Goal: Task Accomplishment & Management: Use online tool/utility

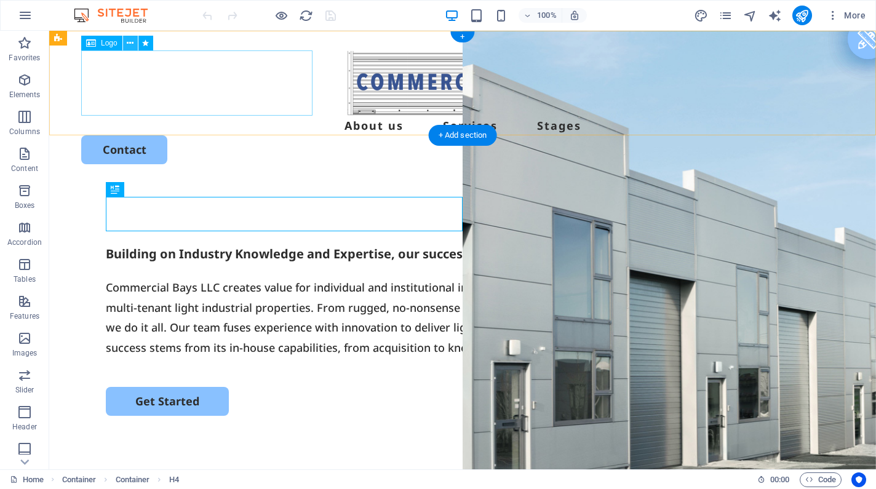
click at [133, 44] on icon at bounding box center [130, 43] width 7 height 13
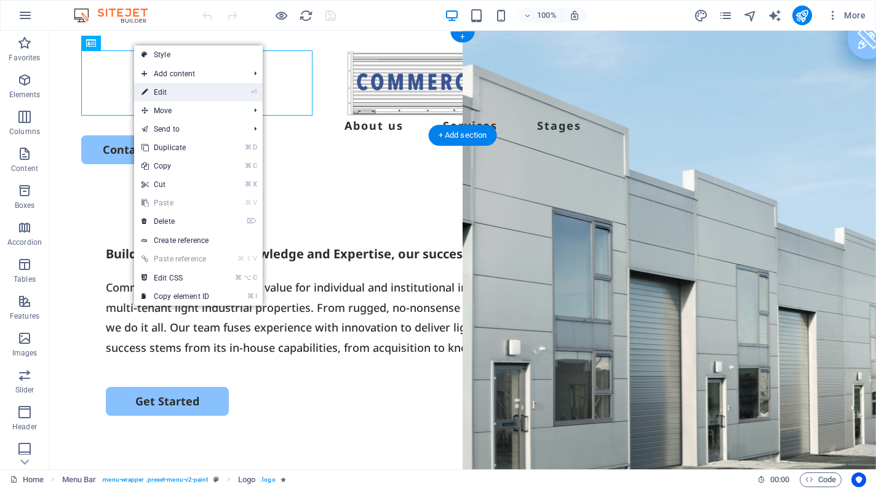
click at [141, 94] on icon at bounding box center [144, 92] width 6 height 18
select select "px"
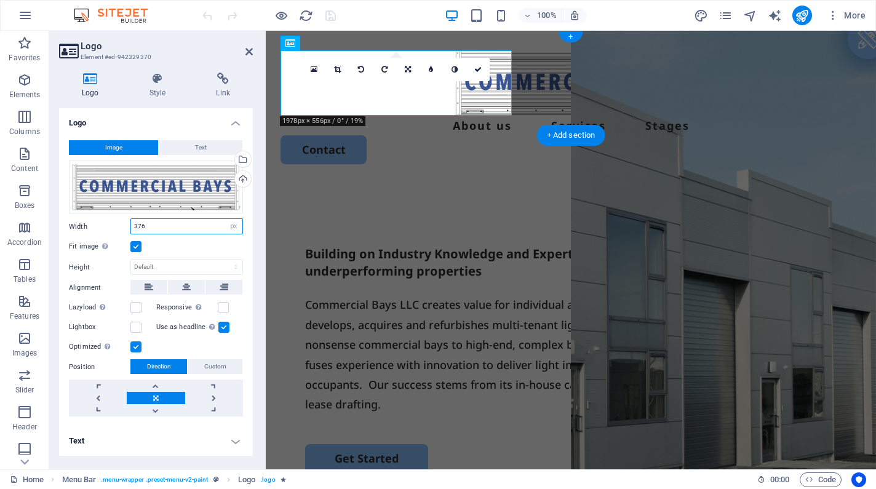
drag, startPoint x: 147, startPoint y: 223, endPoint x: 130, endPoint y: 223, distance: 17.2
click at [130, 223] on div "Width 376 Default auto px rem % em vh vw" at bounding box center [156, 226] width 174 height 16
click at [244, 174] on div "Upload" at bounding box center [242, 180] width 18 height 18
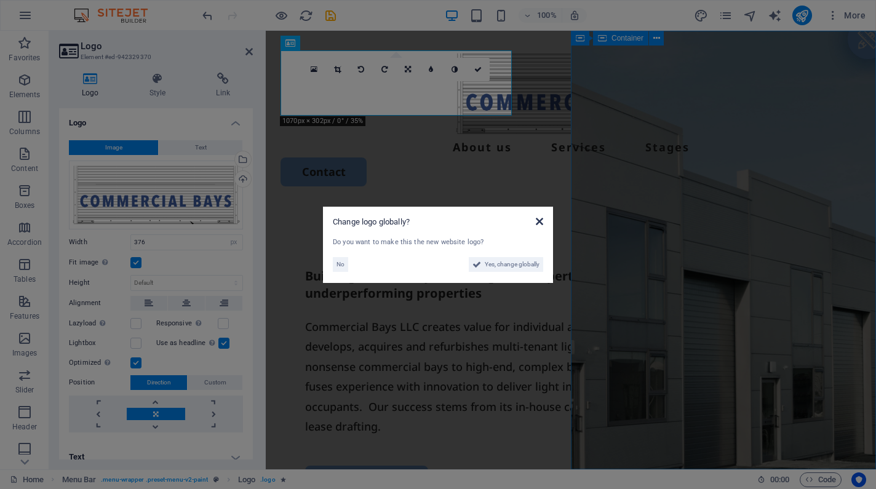
click at [542, 218] on icon at bounding box center [539, 222] width 7 height 10
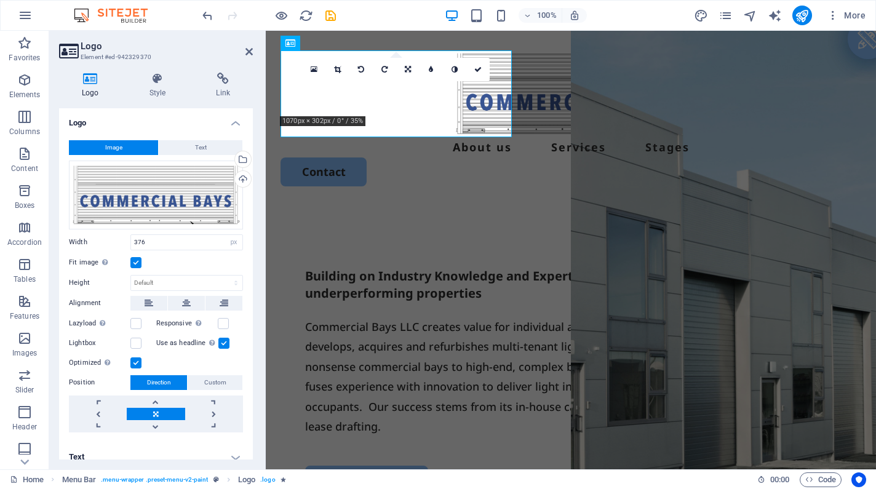
click at [135, 263] on label at bounding box center [135, 262] width 11 height 11
click at [0, 0] on input "Fit image Automatically fit image to a fixed width and height" at bounding box center [0, 0] width 0 height 0
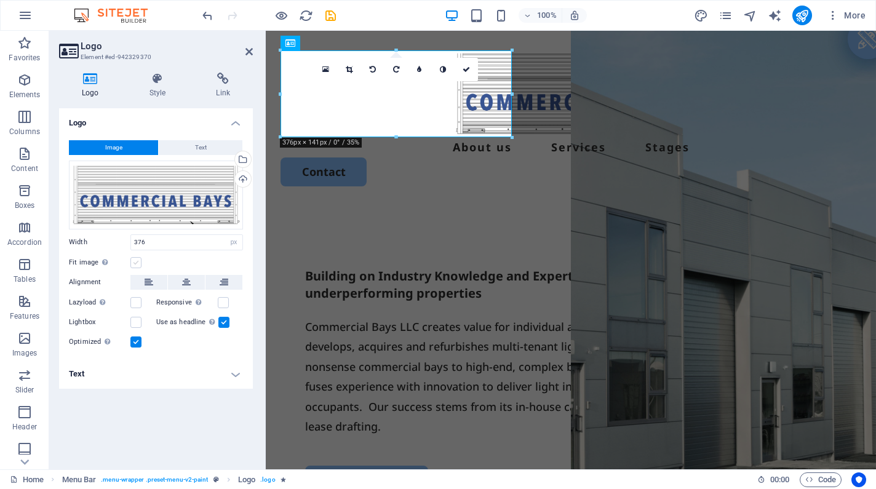
click at [135, 263] on label at bounding box center [135, 262] width 11 height 11
click at [0, 0] on input "Fit image Automatically fit image to a fixed width and height" at bounding box center [0, 0] width 0 height 0
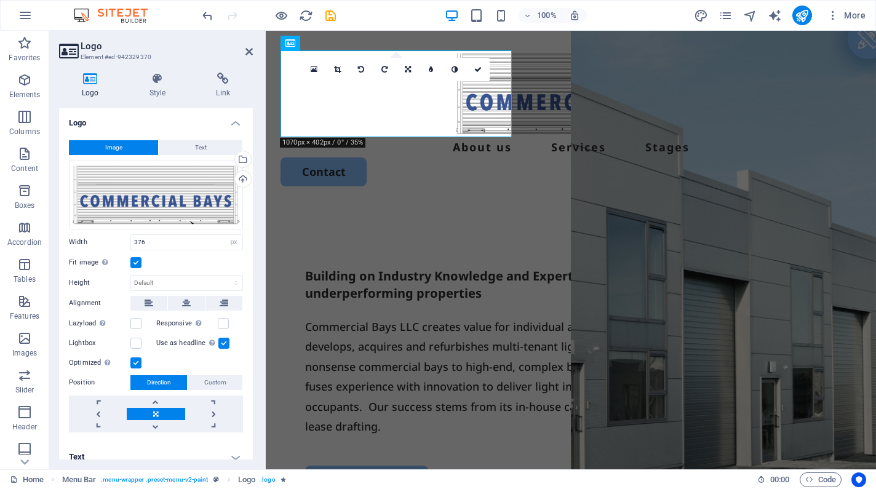
click at [135, 263] on label at bounding box center [135, 262] width 11 height 11
click at [0, 0] on input "Fit image Automatically fit image to a fixed width and height" at bounding box center [0, 0] width 0 height 0
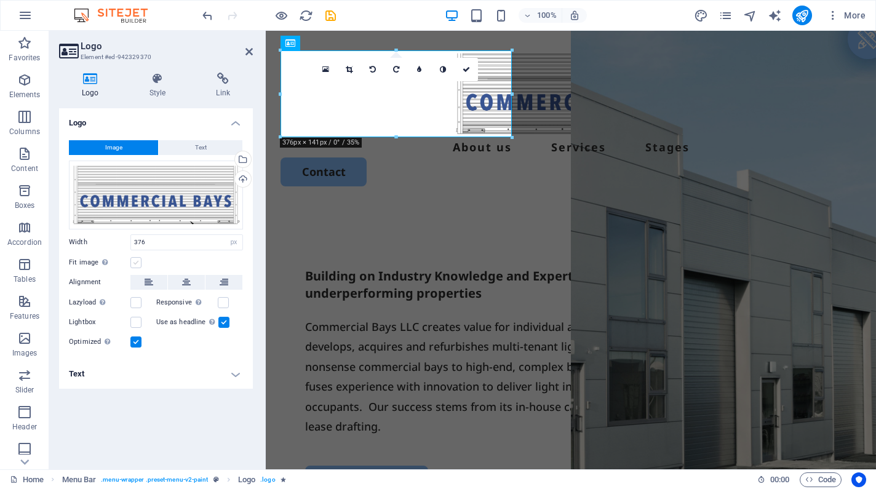
click at [135, 263] on label at bounding box center [135, 262] width 11 height 11
click at [0, 0] on input "Fit image Automatically fit image to a fixed width and height" at bounding box center [0, 0] width 0 height 0
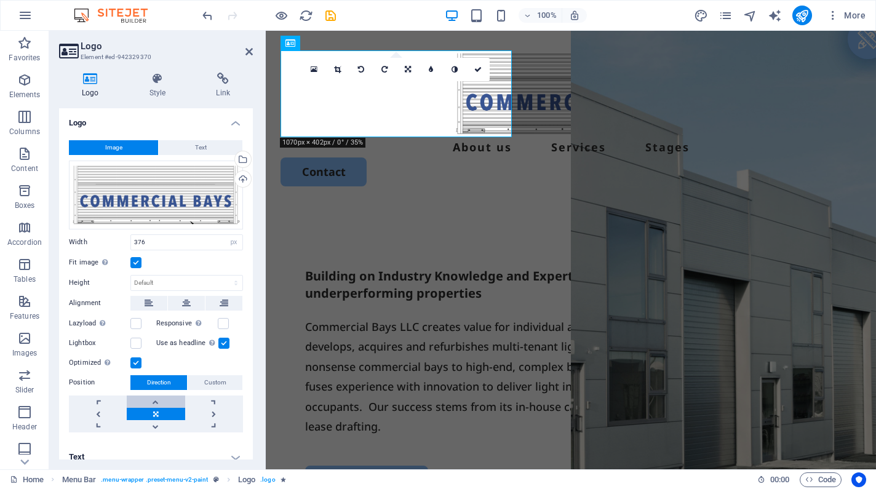
click at [154, 402] on link at bounding box center [156, 402] width 58 height 12
click at [138, 265] on label at bounding box center [135, 262] width 11 height 11
click at [0, 0] on input "Fit image Automatically fit image to a fixed width and height" at bounding box center [0, 0] width 0 height 0
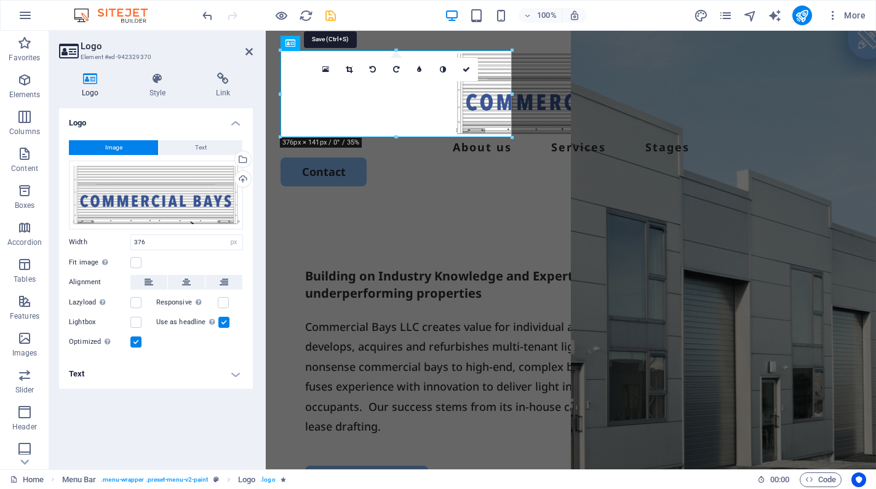
click at [329, 14] on icon "save" at bounding box center [331, 16] width 14 height 14
checkbox input "false"
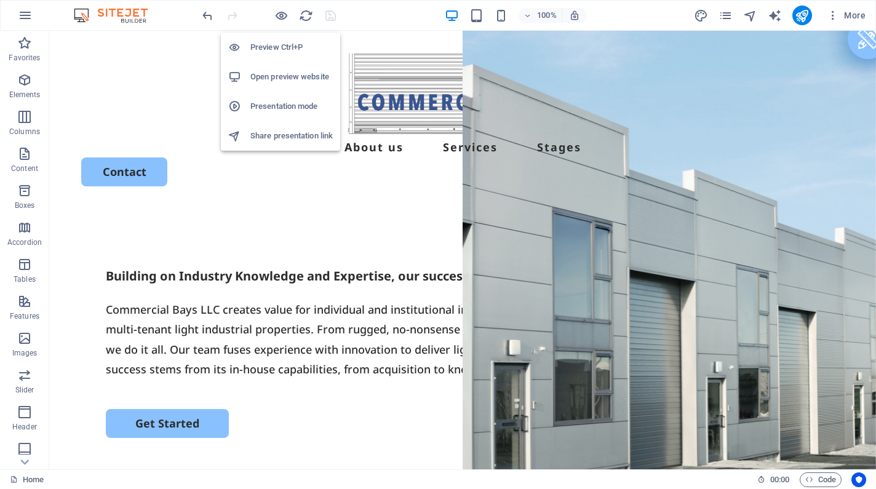
click at [282, 76] on h6 "Open preview website" at bounding box center [291, 77] width 82 height 15
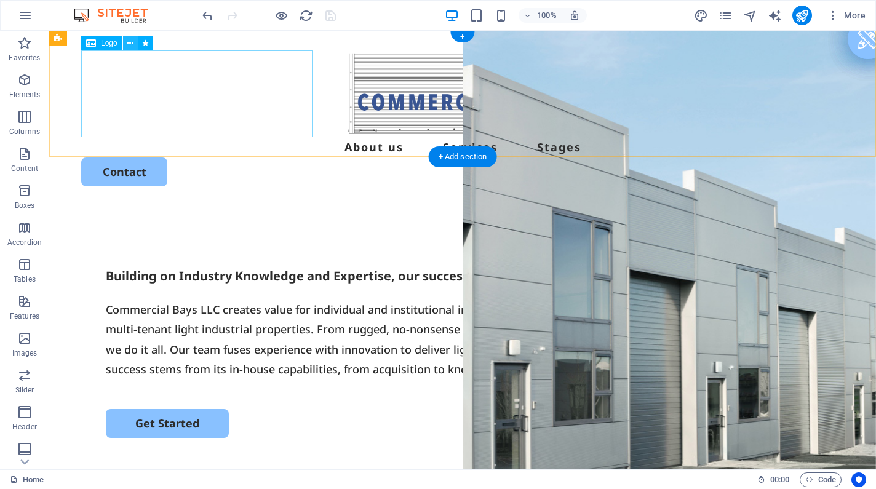
click at [135, 44] on button at bounding box center [130, 43] width 15 height 15
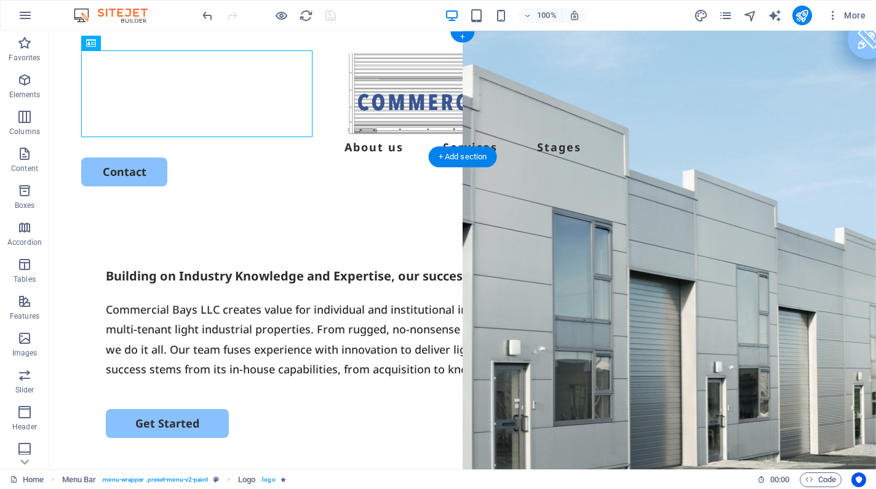
click at [122, 84] on div at bounding box center [462, 93] width 763 height 87
click at [134, 46] on button at bounding box center [130, 43] width 15 height 15
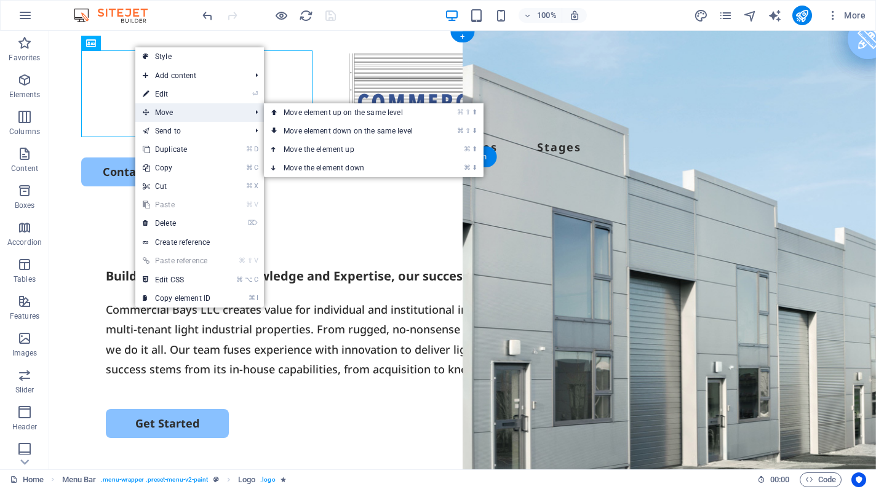
click at [146, 110] on icon at bounding box center [146, 112] width 6 height 18
click at [290, 146] on link "⌘ ⬆ Move the element up" at bounding box center [350, 149] width 173 height 18
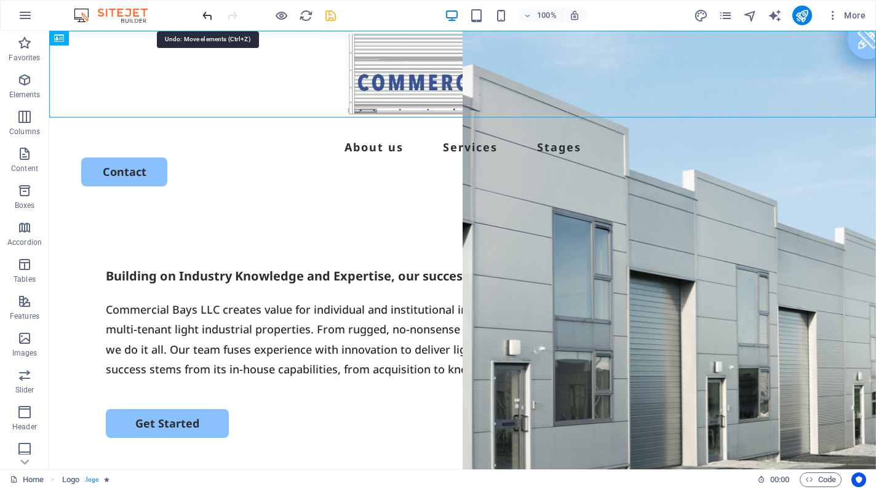
click at [205, 14] on icon "undo" at bounding box center [208, 16] width 14 height 14
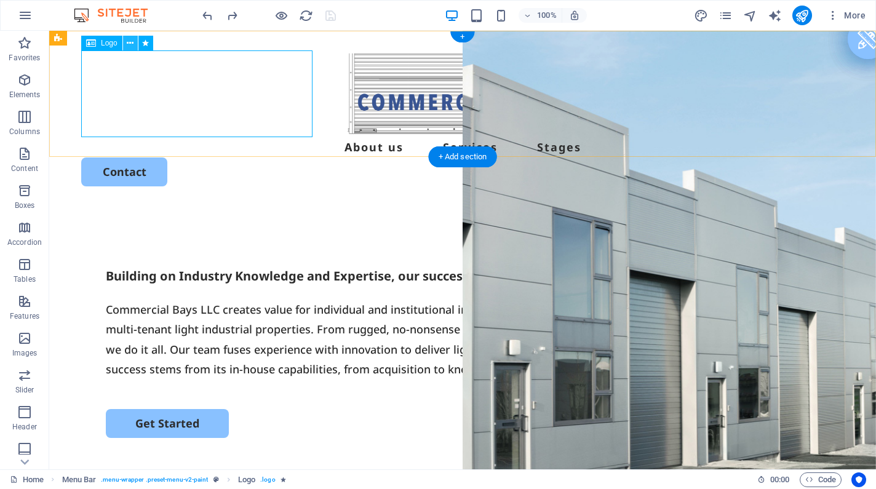
click at [133, 44] on icon at bounding box center [130, 43] width 7 height 13
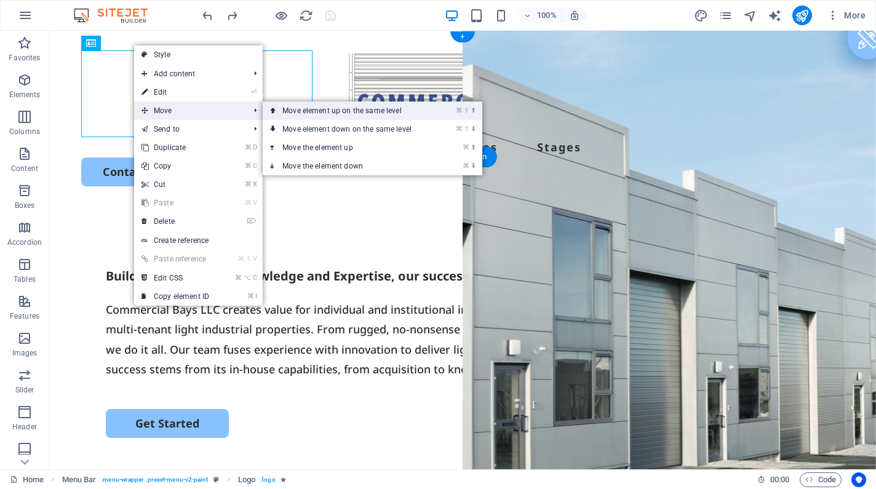
click at [301, 111] on link "⌘ ⇧ ⬆ Move element up on the same level" at bounding box center [349, 110] width 173 height 18
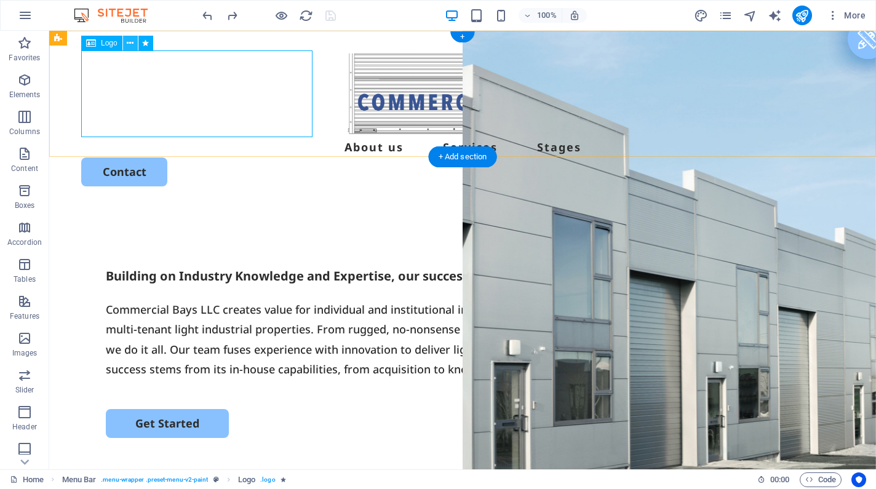
click at [130, 45] on icon at bounding box center [130, 43] width 7 height 13
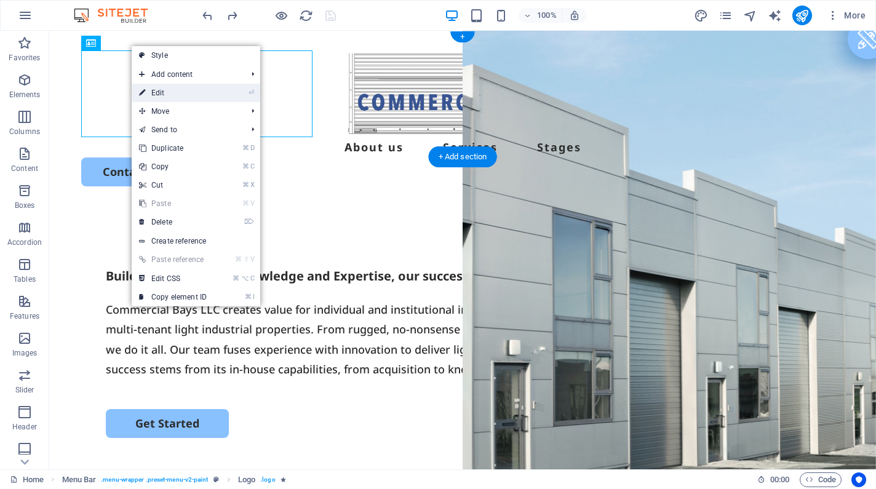
click at [143, 96] on icon at bounding box center [142, 93] width 6 height 18
select select "px"
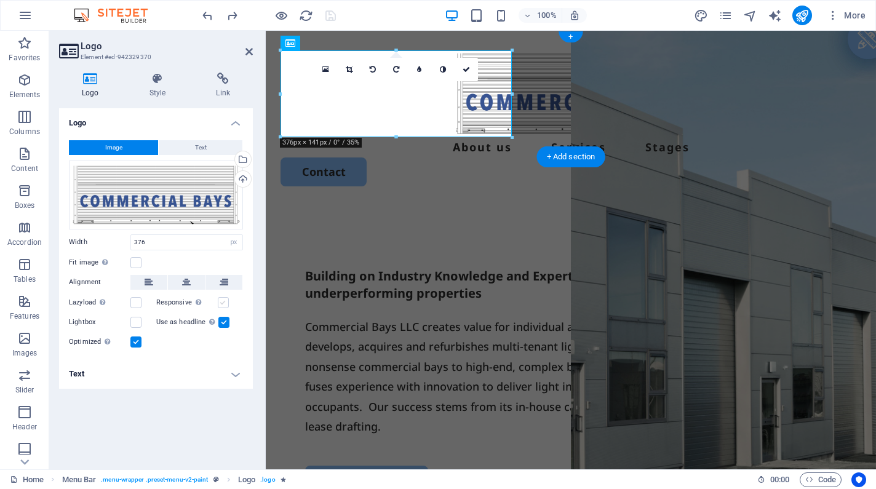
click at [221, 301] on label at bounding box center [223, 302] width 11 height 11
click at [0, 0] on input "Responsive Automatically load retina image and smartphone optimized sizes." at bounding box center [0, 0] width 0 height 0
click at [221, 301] on label at bounding box center [223, 302] width 11 height 11
click at [0, 0] on input "Responsive Automatically load retina image and smartphone optimized sizes." at bounding box center [0, 0] width 0 height 0
click at [135, 261] on label at bounding box center [135, 262] width 11 height 11
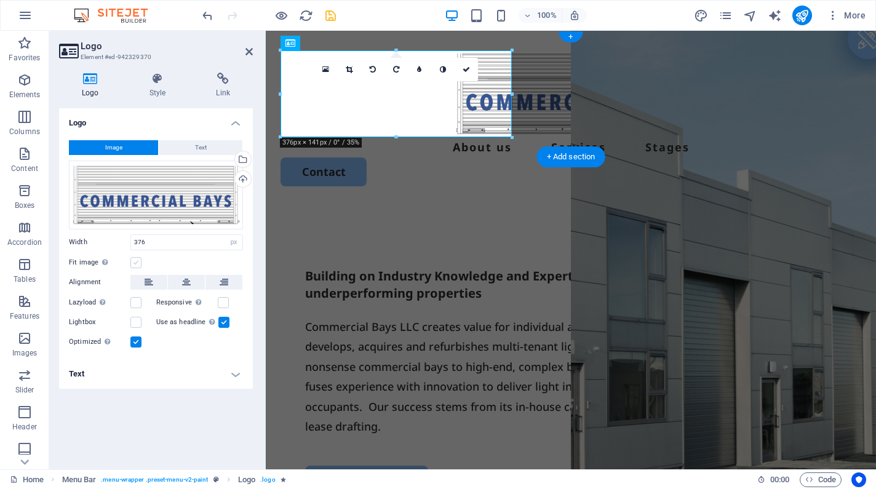
click at [0, 0] on input "Fit image Automatically fit image to a fixed width and height" at bounding box center [0, 0] width 0 height 0
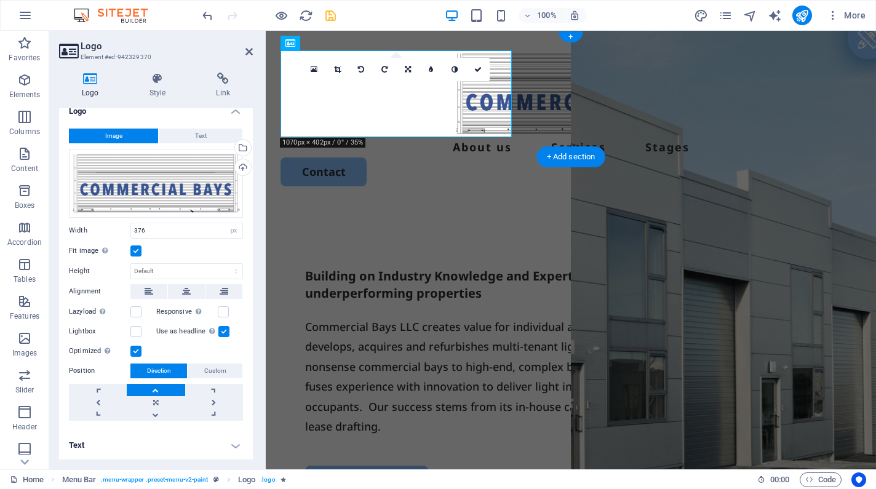
scroll to position [11, 0]
click at [148, 387] on link at bounding box center [156, 390] width 58 height 12
click at [208, 373] on span "Custom" at bounding box center [215, 371] width 22 height 15
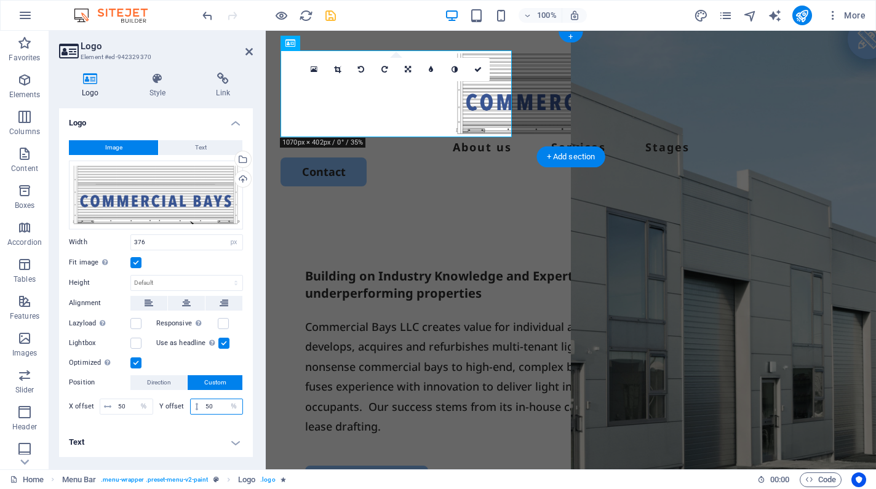
drag, startPoint x: 213, startPoint y: 408, endPoint x: 207, endPoint y: 407, distance: 6.2
click at [207, 407] on input "50" at bounding box center [222, 406] width 40 height 15
type input "1"
click at [330, 12] on icon "save" at bounding box center [331, 16] width 14 height 14
checkbox input "false"
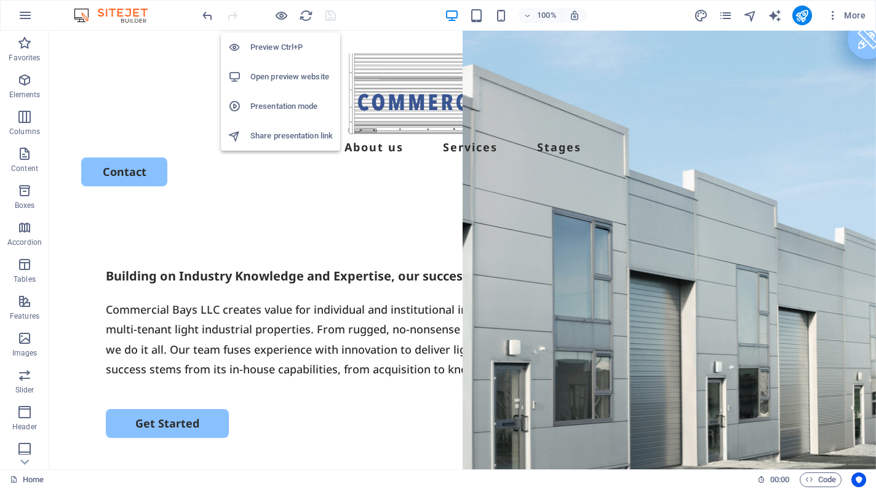
click at [279, 78] on h6 "Open preview website" at bounding box center [291, 77] width 82 height 15
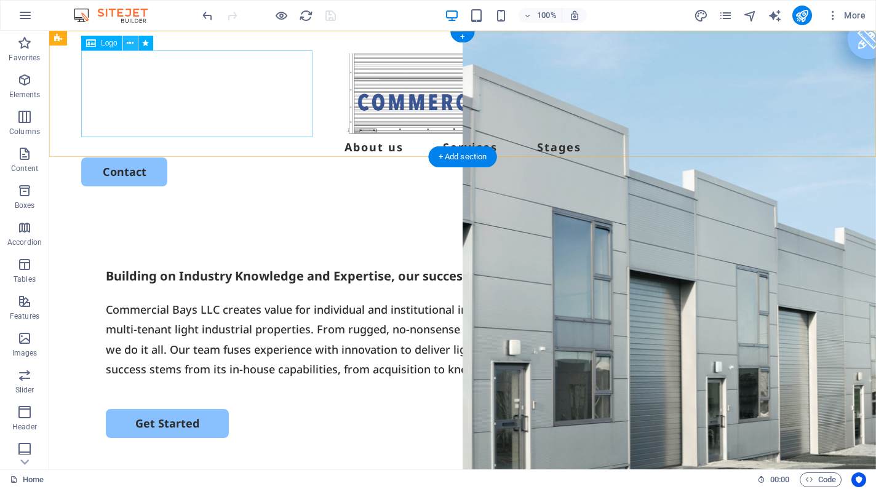
click at [129, 45] on icon at bounding box center [130, 43] width 7 height 13
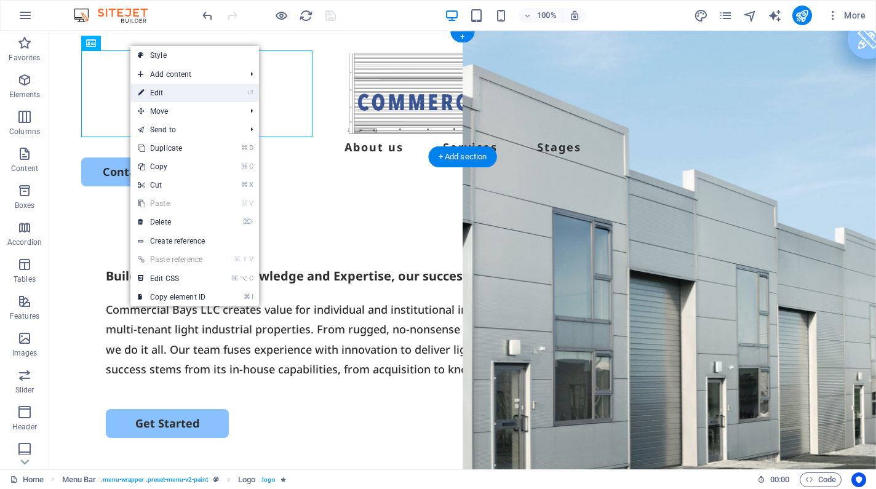
click at [138, 89] on icon at bounding box center [141, 93] width 6 height 18
select select "px"
select select "%"
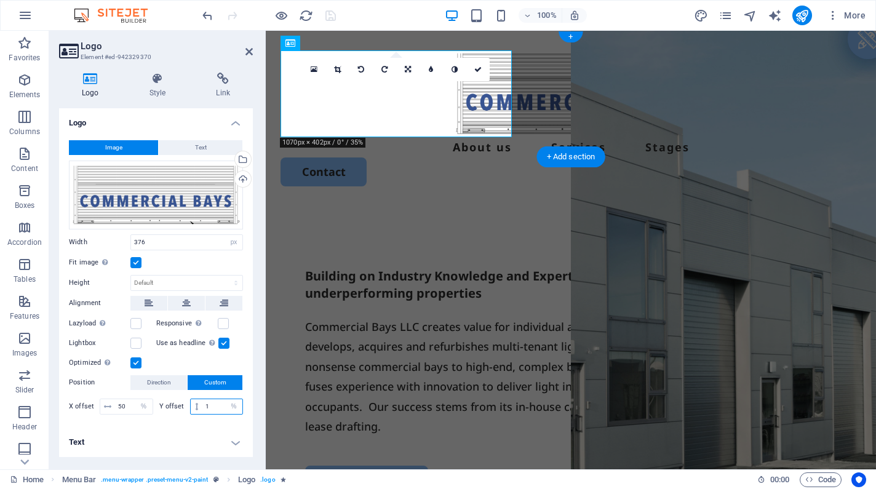
click at [205, 407] on input "1" at bounding box center [222, 406] width 40 height 15
click at [209, 408] on input "1" at bounding box center [222, 406] width 40 height 15
type input "0"
click at [221, 324] on label at bounding box center [223, 323] width 11 height 11
click at [0, 0] on input "Responsive Automatically load retina image and smartphone optimized sizes." at bounding box center [0, 0] width 0 height 0
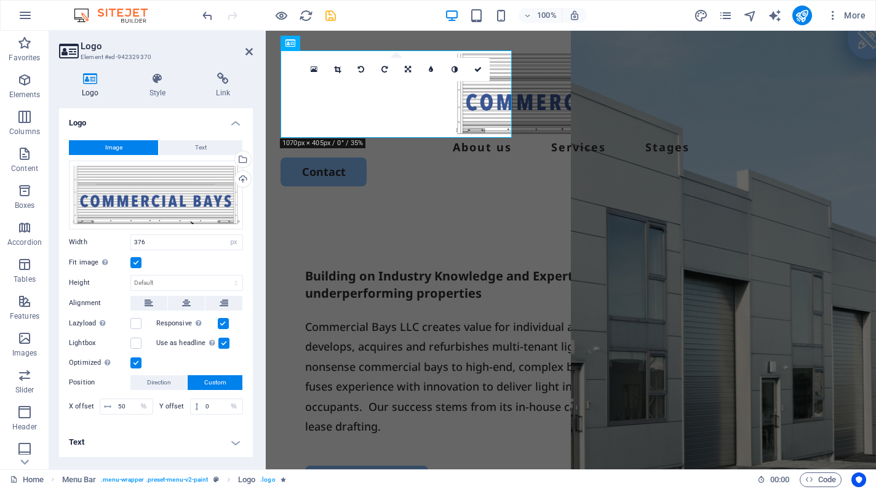
click at [327, 20] on icon "save" at bounding box center [331, 16] width 14 height 14
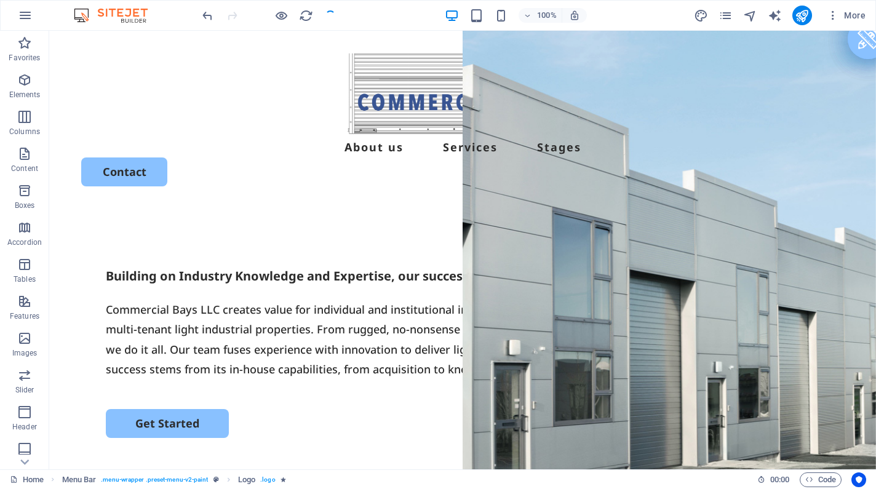
checkbox input "false"
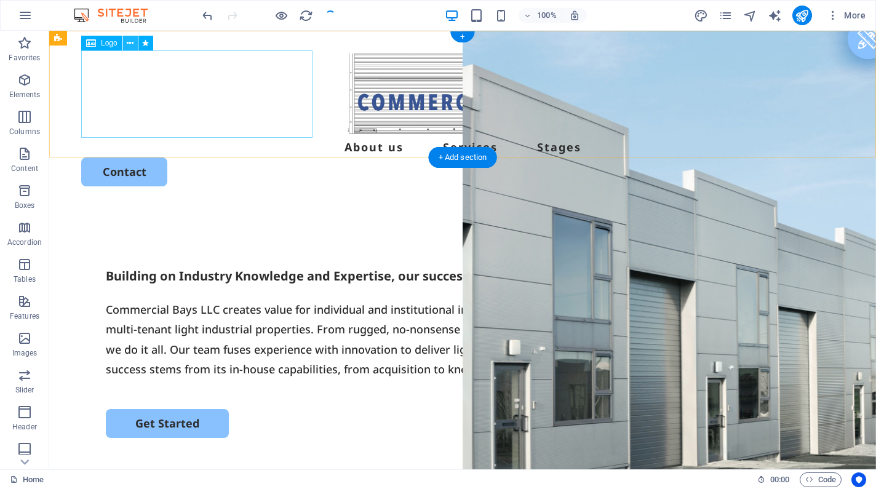
click at [128, 46] on icon at bounding box center [130, 43] width 7 height 13
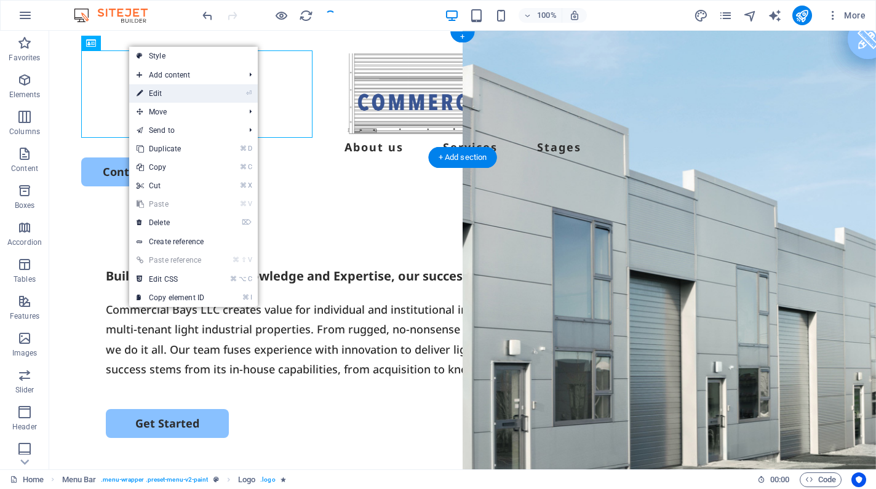
click at [143, 92] on link "⏎ Edit" at bounding box center [170, 93] width 82 height 18
select select "px"
select select "%"
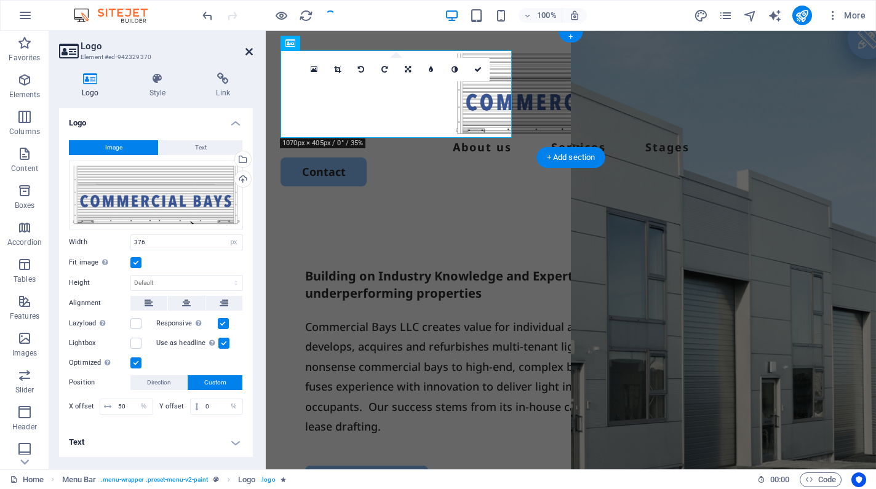
click at [249, 53] on icon at bounding box center [248, 52] width 7 height 10
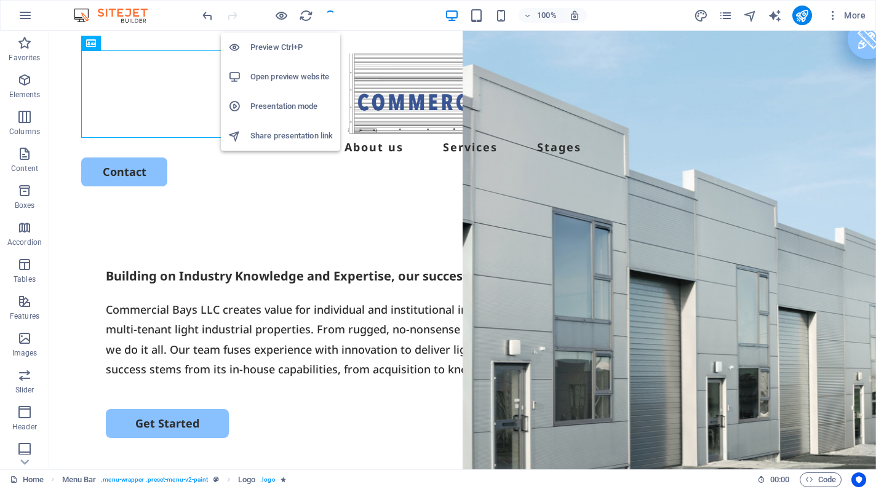
click at [284, 74] on h6 "Open preview website" at bounding box center [291, 77] width 82 height 15
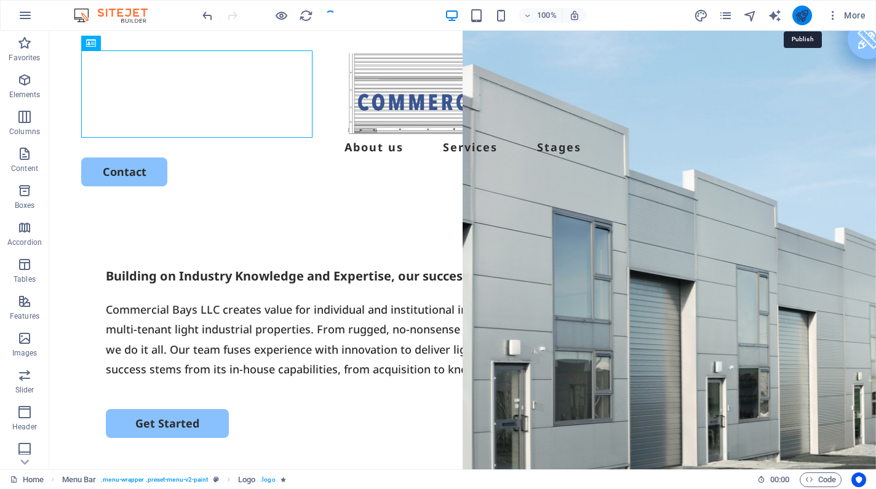
click at [801, 17] on icon "publish" at bounding box center [802, 16] width 14 height 14
checkbox input "false"
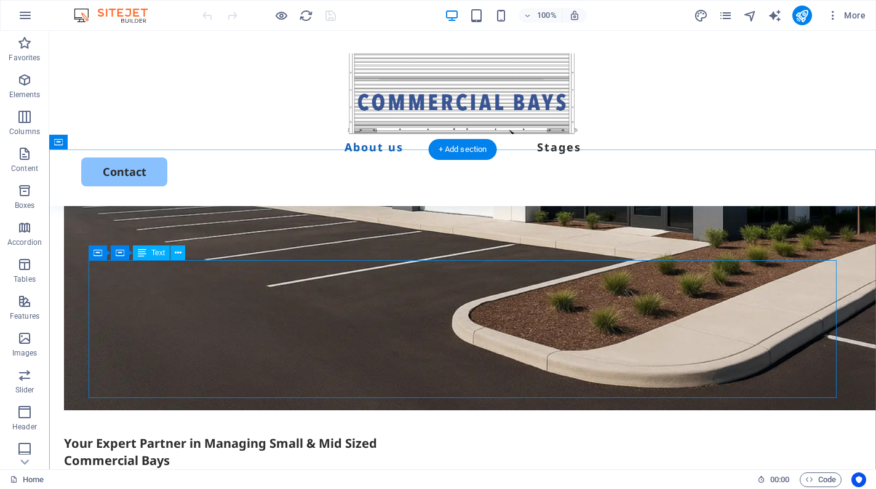
scroll to position [784, 0]
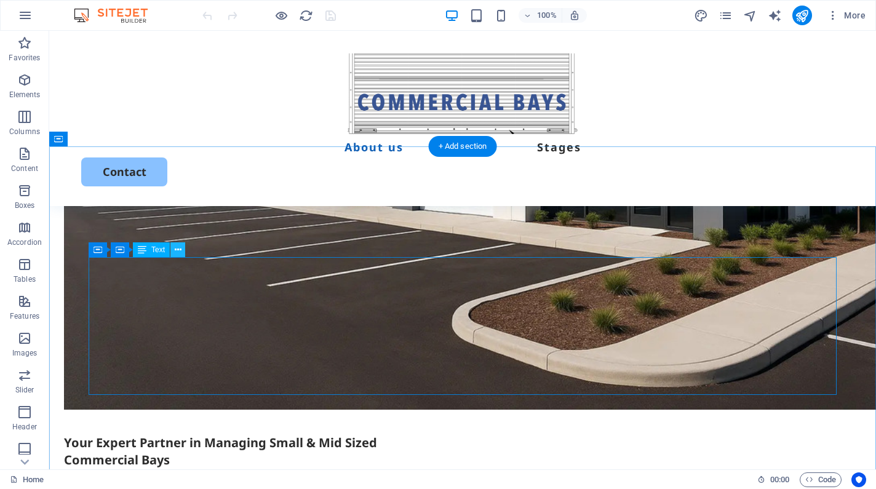
click at [175, 252] on icon at bounding box center [178, 250] width 7 height 13
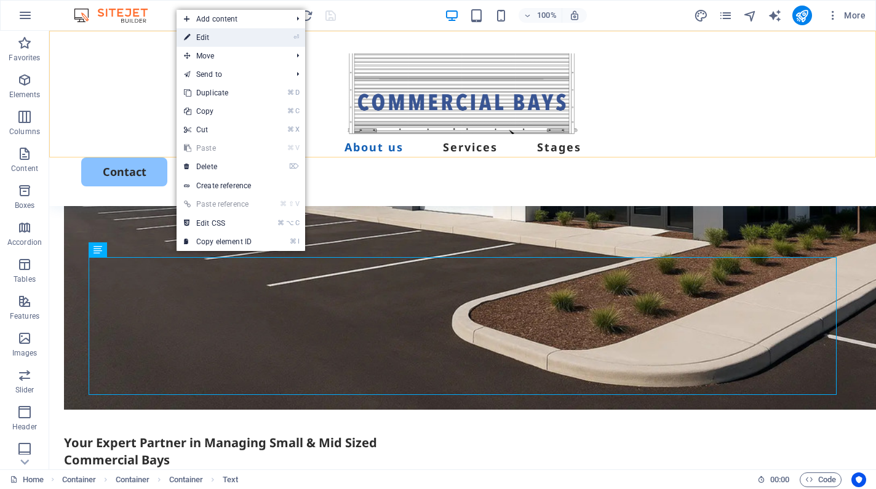
click at [197, 41] on link "⏎ Edit" at bounding box center [218, 37] width 82 height 18
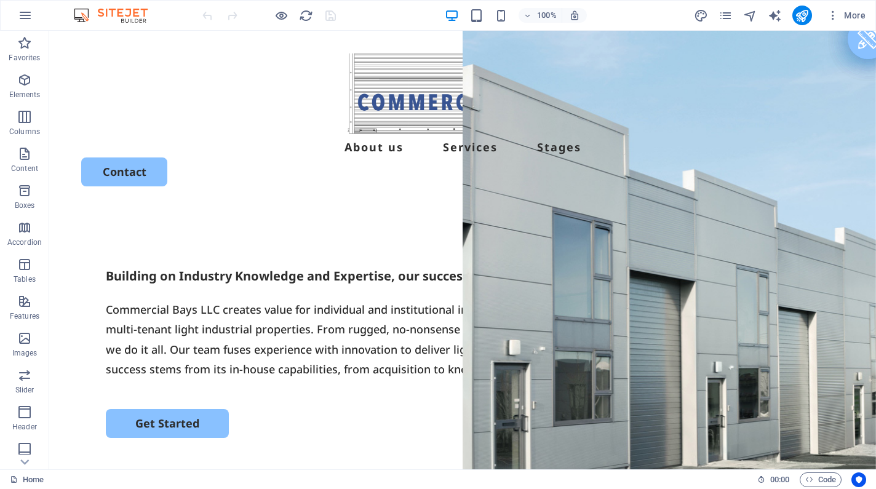
scroll to position [0, 0]
click at [110, 42] on icon at bounding box center [112, 38] width 7 height 13
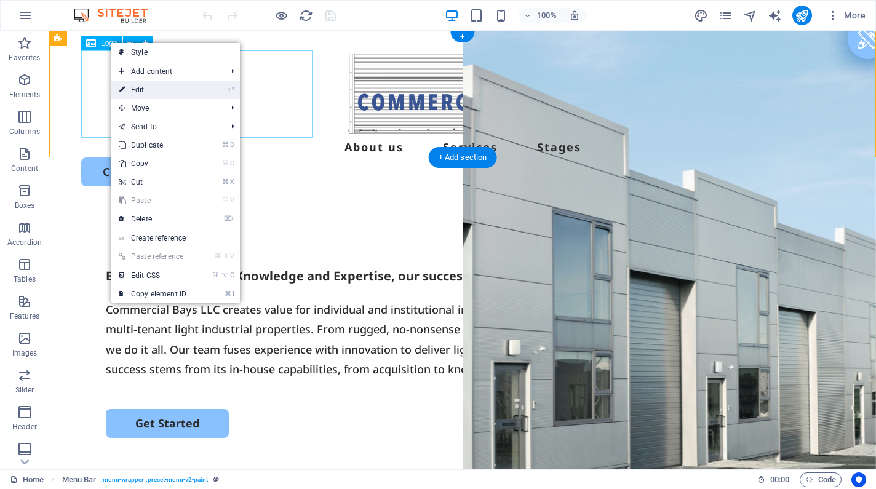
click at [121, 81] on icon at bounding box center [122, 90] width 6 height 18
select select "header"
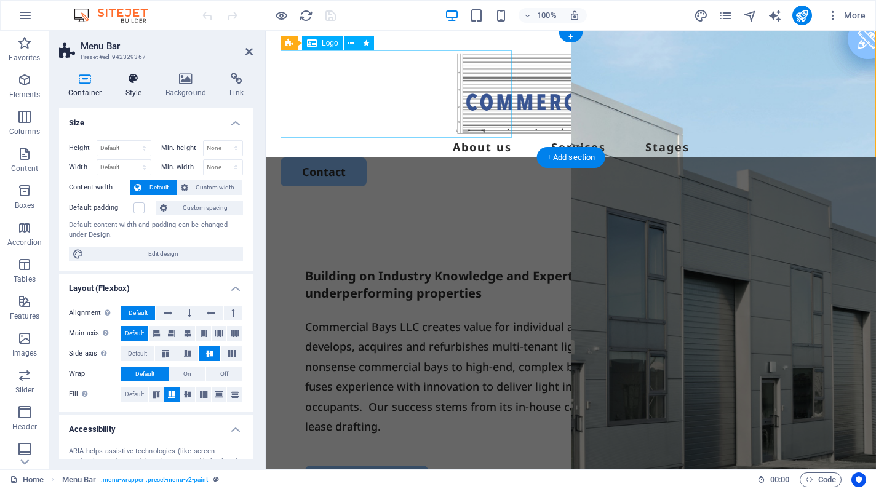
click at [132, 88] on h4 "Style" at bounding box center [136, 86] width 40 height 26
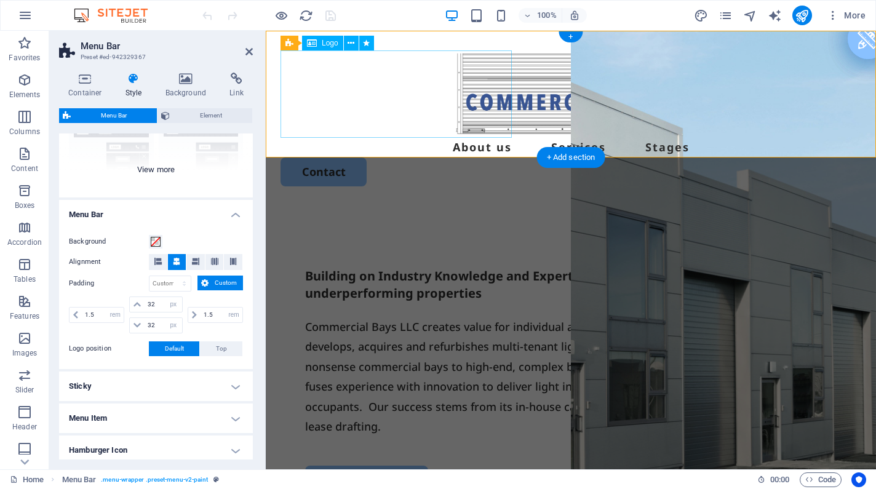
scroll to position [171, 0]
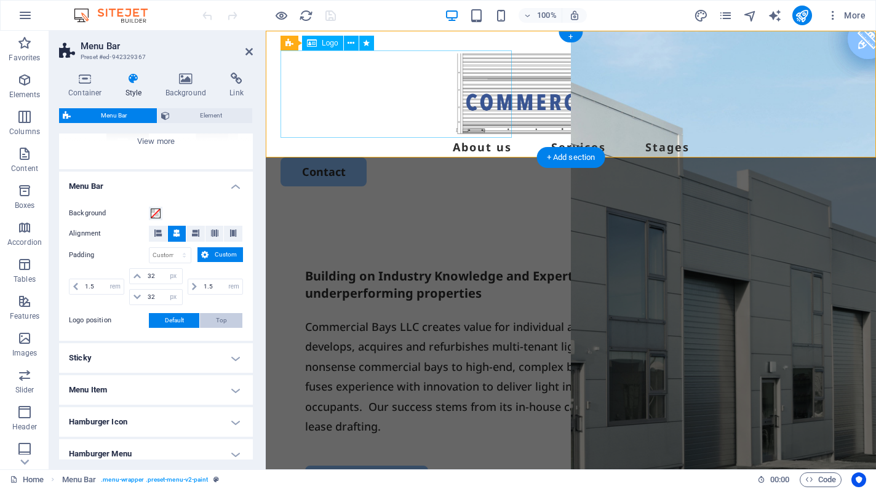
click at [213, 322] on button "Top" at bounding box center [221, 320] width 42 height 15
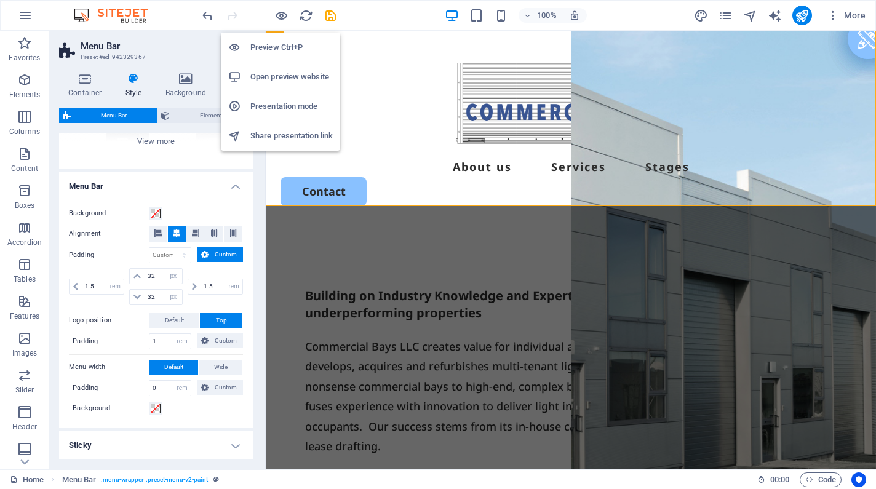
click at [276, 77] on h6 "Open preview website" at bounding box center [291, 77] width 82 height 15
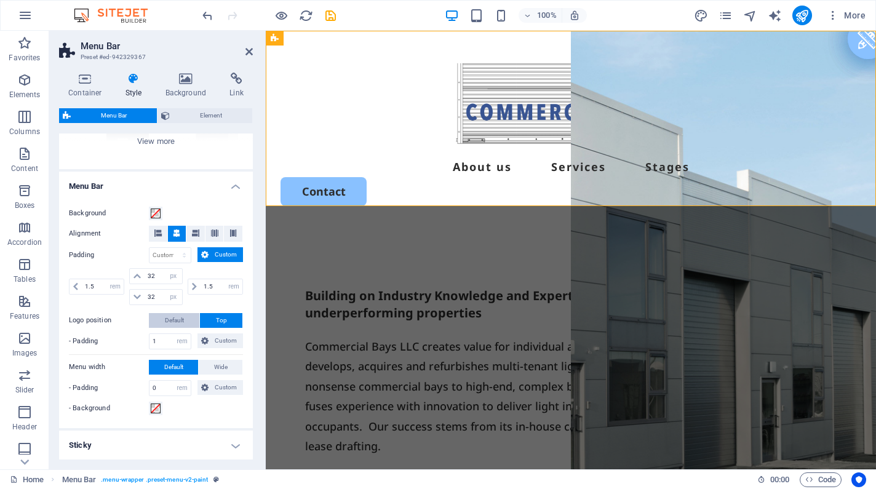
click at [172, 314] on span "Default" at bounding box center [174, 320] width 19 height 15
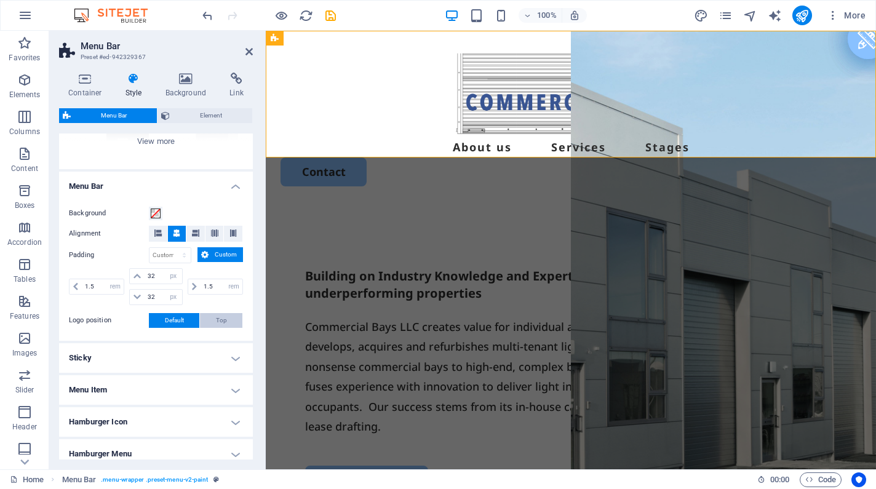
click at [216, 317] on span "Top" at bounding box center [221, 320] width 11 height 15
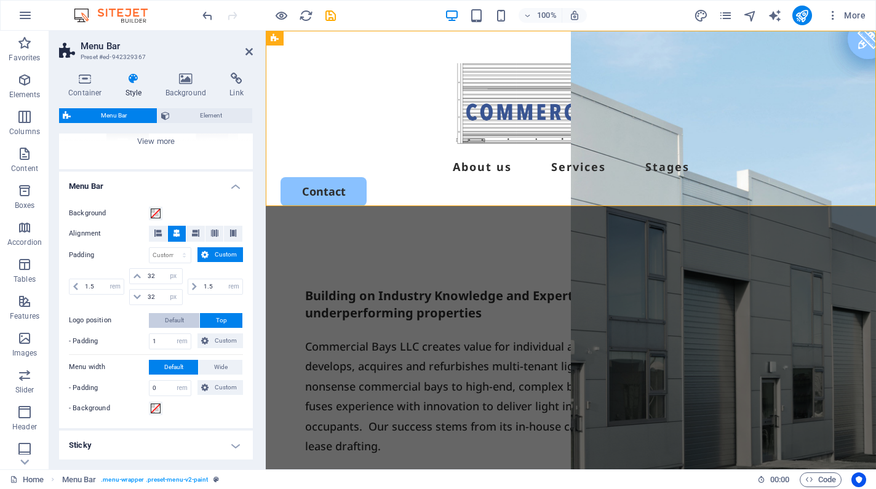
click at [183, 322] on span "Default" at bounding box center [174, 320] width 19 height 15
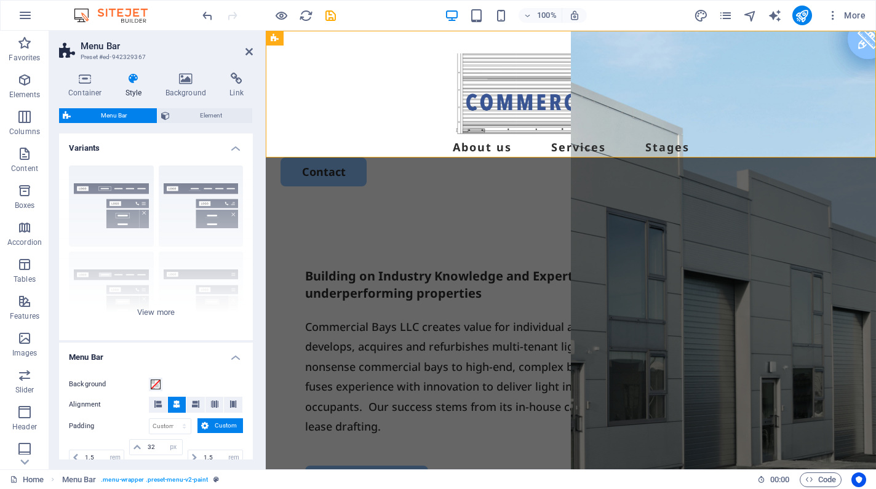
scroll to position [0, 0]
click at [148, 309] on div "Border Centered Default Fixed Loki Trigger Wide XXL" at bounding box center [156, 248] width 194 height 185
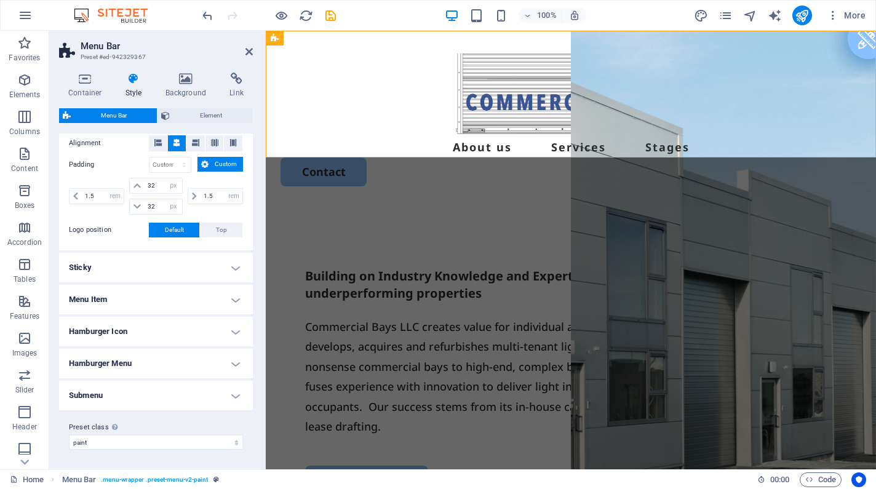
scroll to position [435, 0]
click at [229, 355] on h4 "Hamburger Menu" at bounding box center [156, 364] width 194 height 30
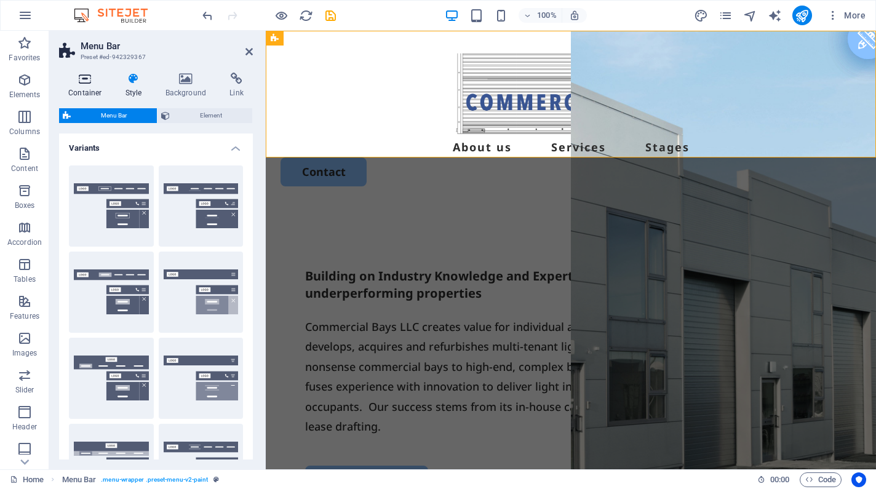
scroll to position [0, 0]
click at [84, 78] on icon at bounding box center [85, 79] width 52 height 12
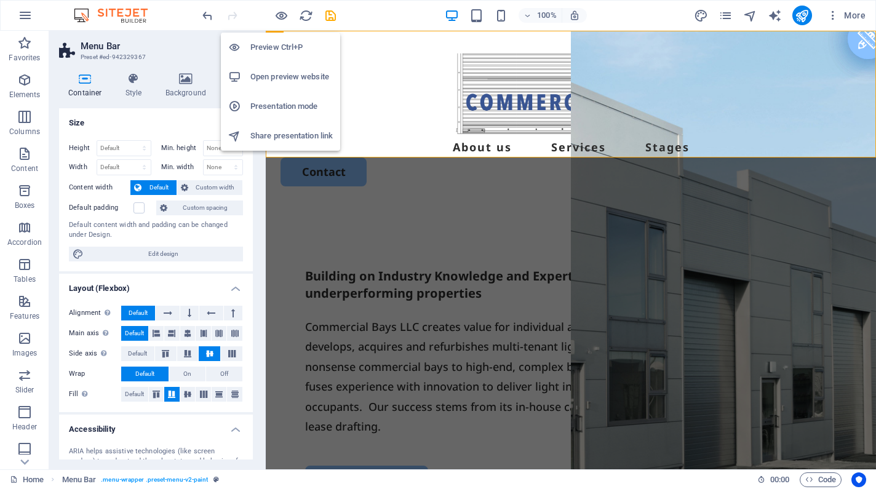
click at [280, 66] on li "Open preview website" at bounding box center [280, 77] width 119 height 30
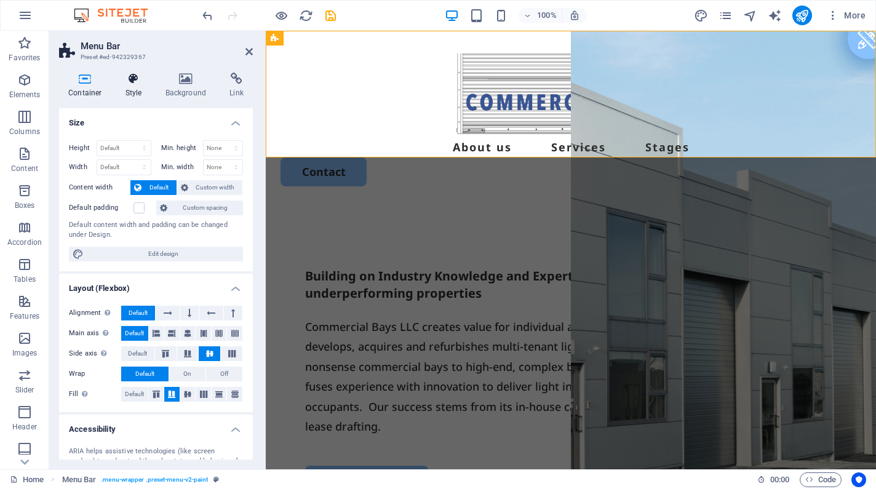
click at [137, 88] on h4 "Style" at bounding box center [136, 86] width 40 height 26
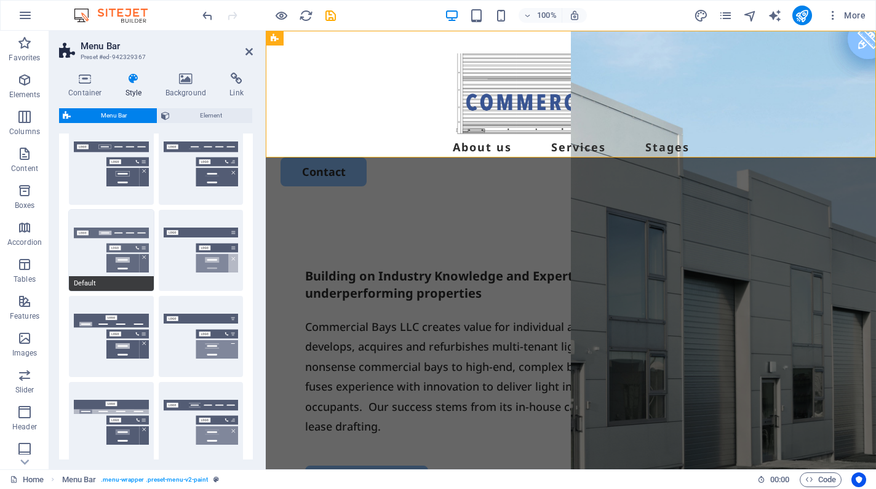
scroll to position [44, 0]
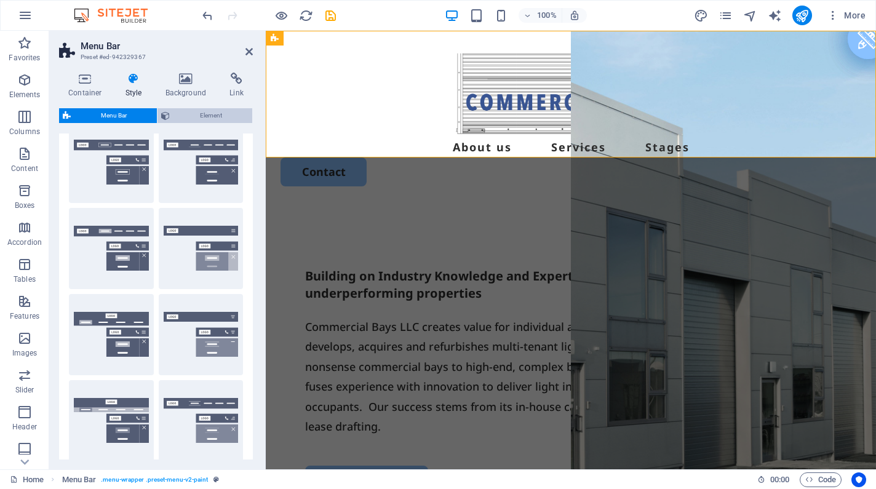
click at [200, 112] on span "Element" at bounding box center [210, 115] width 75 height 15
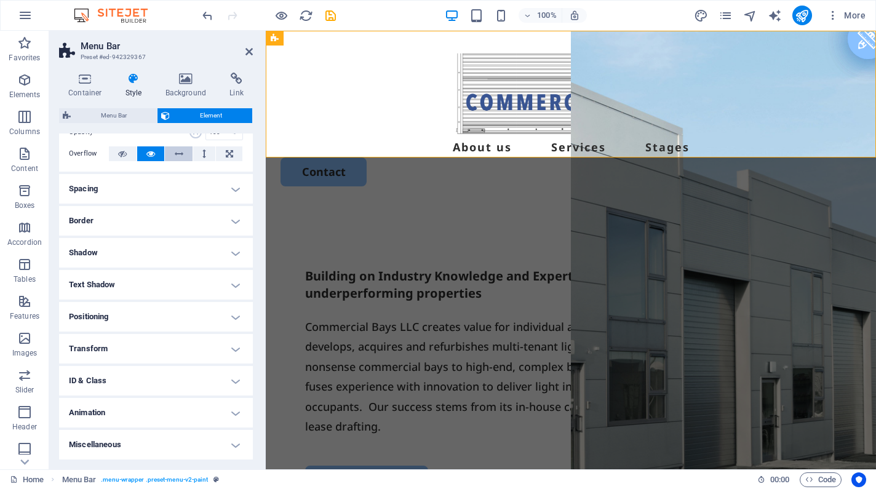
scroll to position [62, 0]
click at [236, 222] on h4 "Border" at bounding box center [156, 222] width 194 height 30
